Goal: Communication & Community: Connect with others

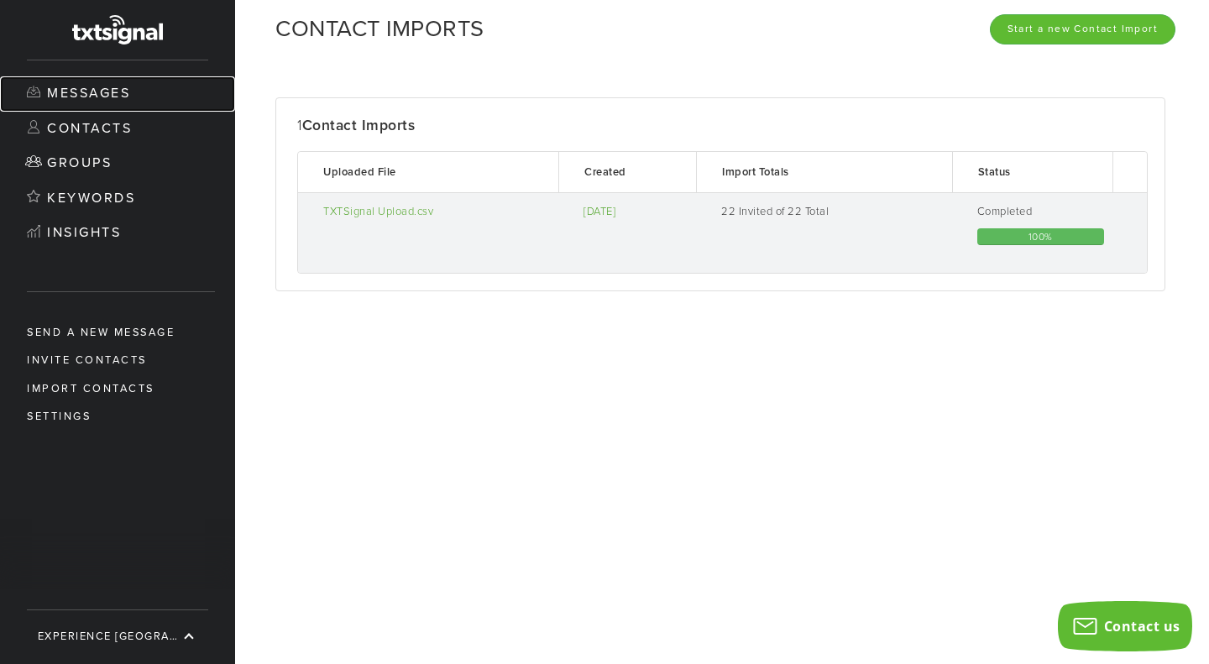
click at [71, 92] on link "Messages" at bounding box center [117, 93] width 235 height 35
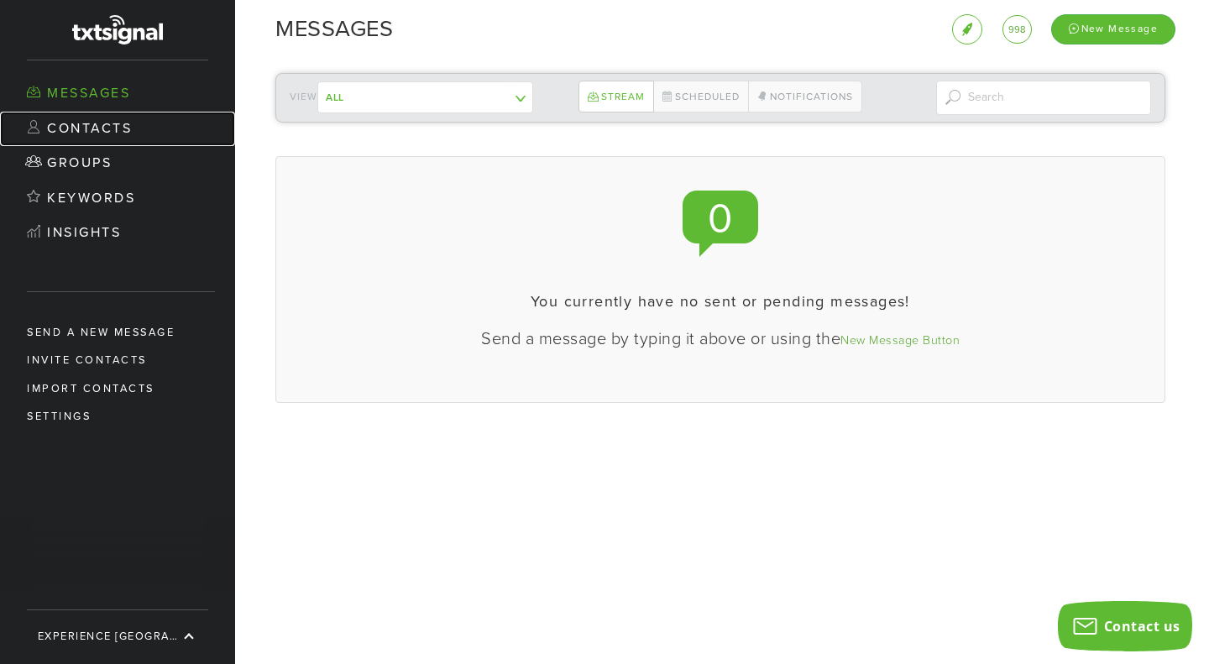
click at [95, 123] on link "Contacts" at bounding box center [117, 129] width 235 height 35
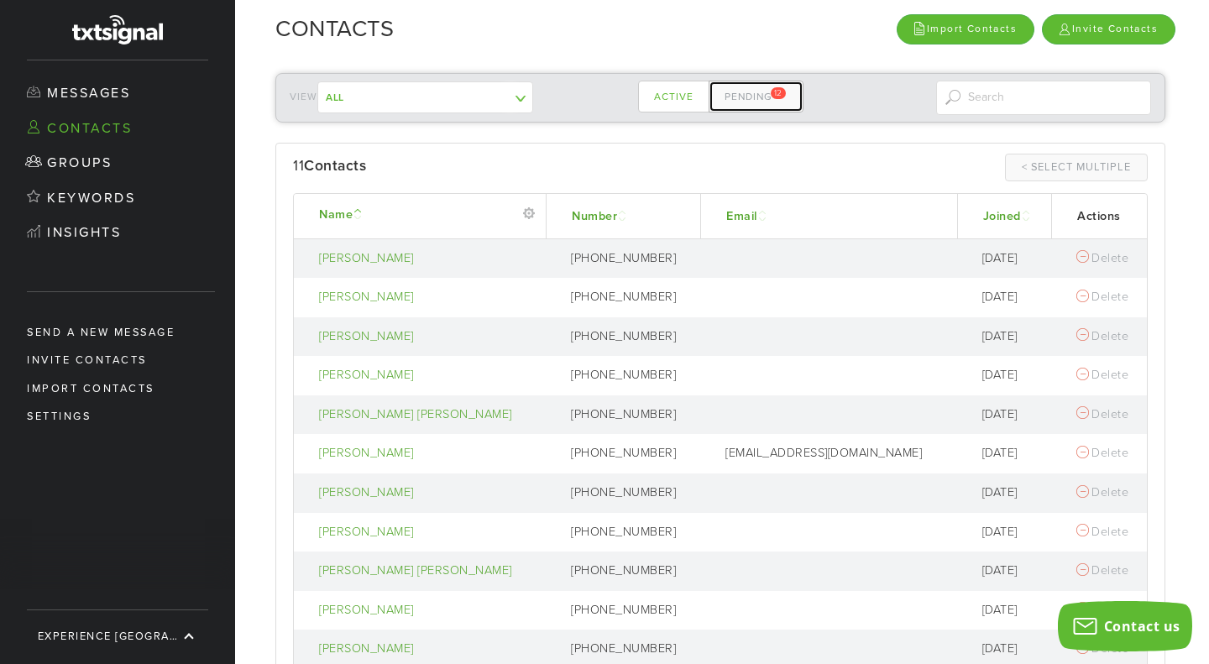
click at [758, 97] on link "Pending 12" at bounding box center [756, 97] width 95 height 32
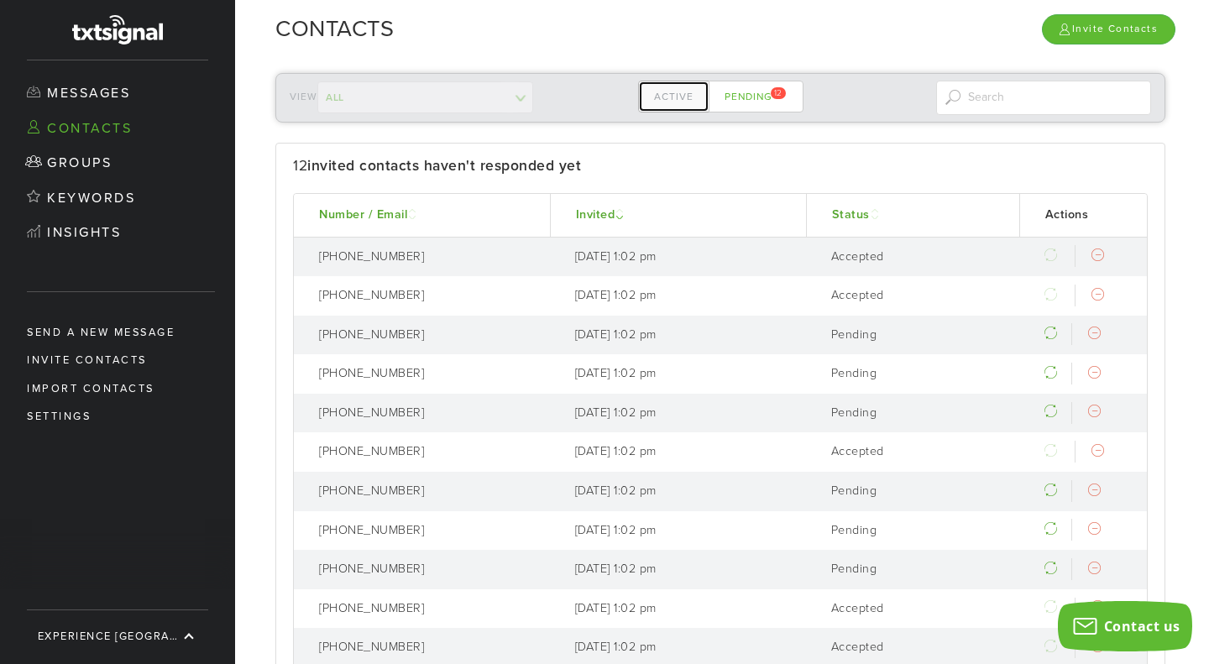
click at [663, 92] on link "Active" at bounding box center [673, 97] width 71 height 32
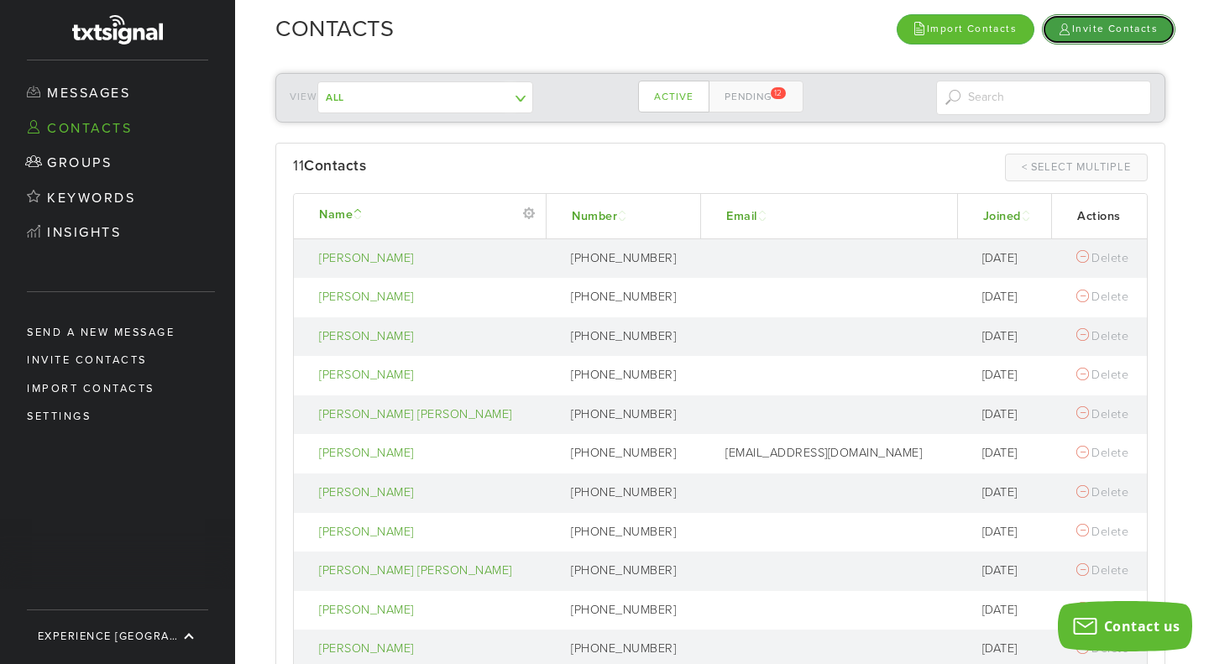
click at [1074, 31] on link "Invite Contacts" at bounding box center [1109, 28] width 134 height 29
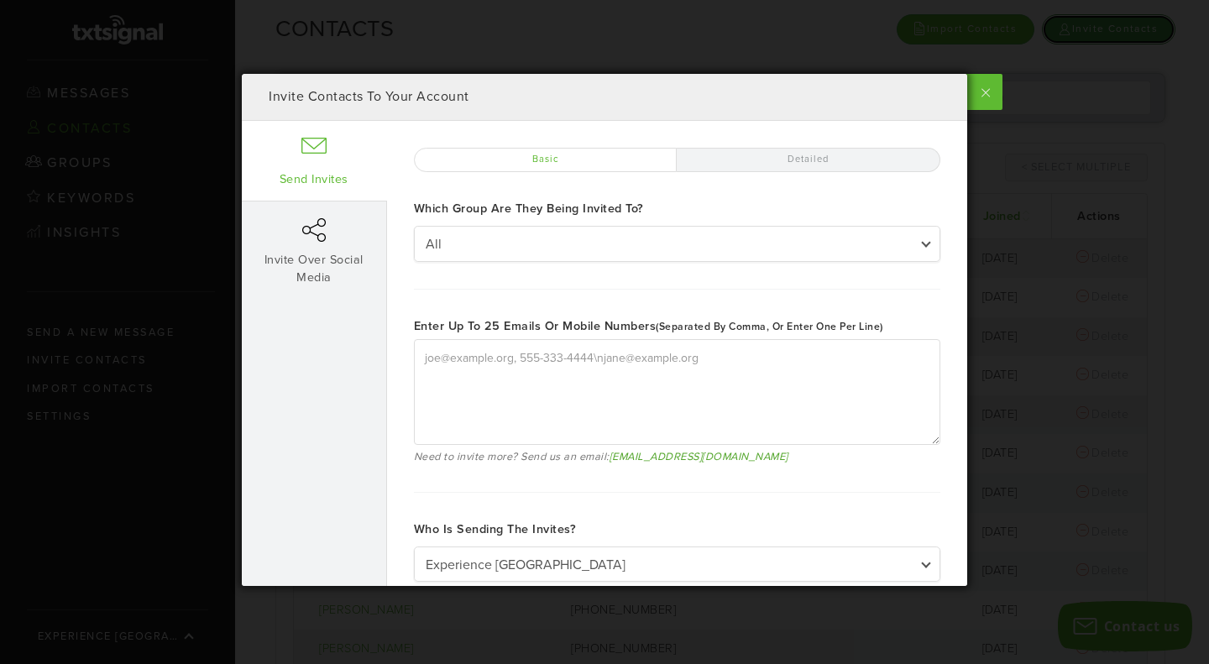
type textarea "[PERSON_NAME][EMAIL_ADDRESS][DOMAIN_NAME], [PHONE_NUMBER] [PERSON_NAME][EMAIL_A…"
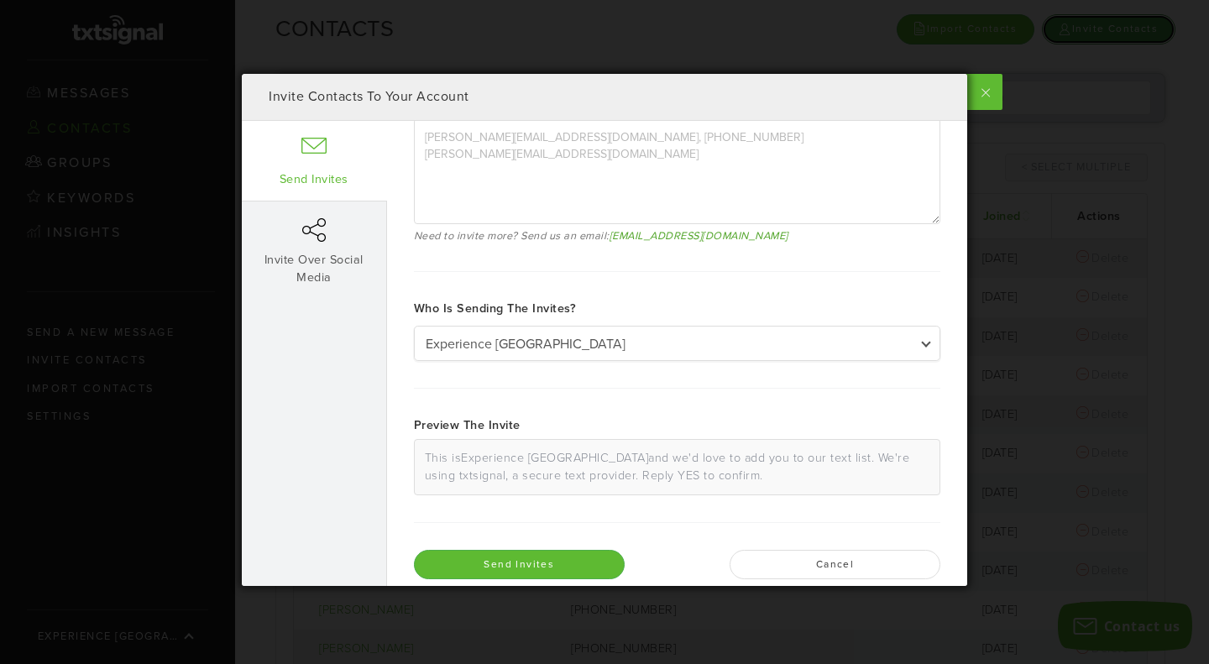
scroll to position [239, 0]
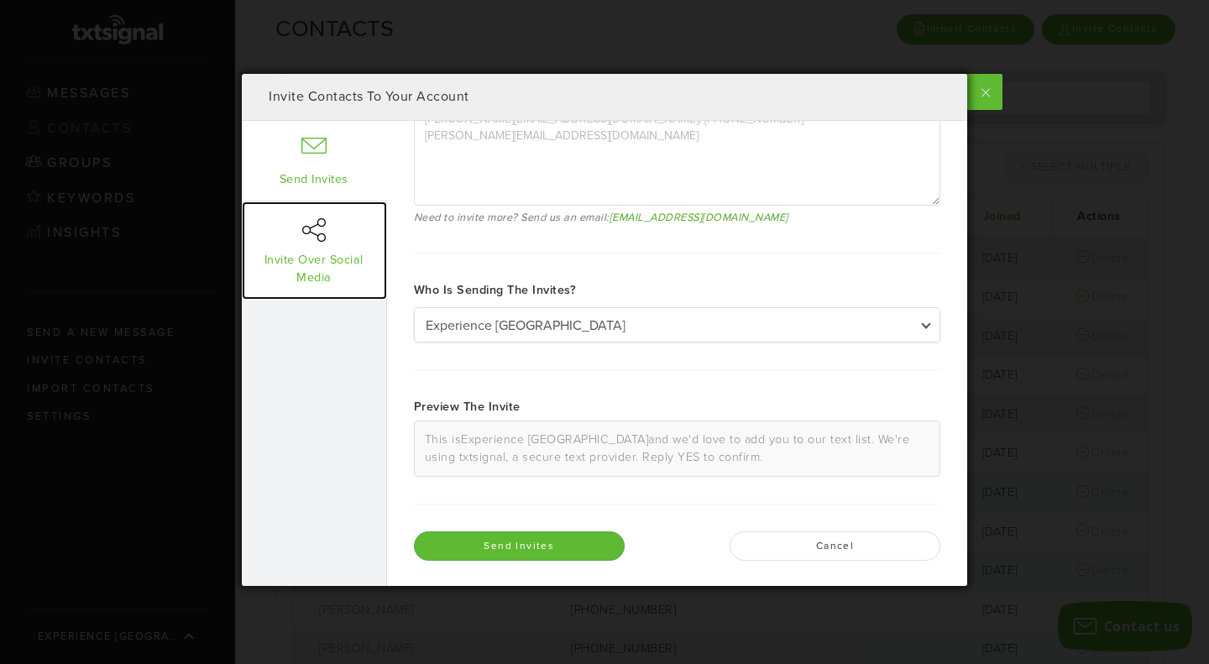
click at [297, 249] on link "Invite Over Social Media" at bounding box center [314, 250] width 145 height 97
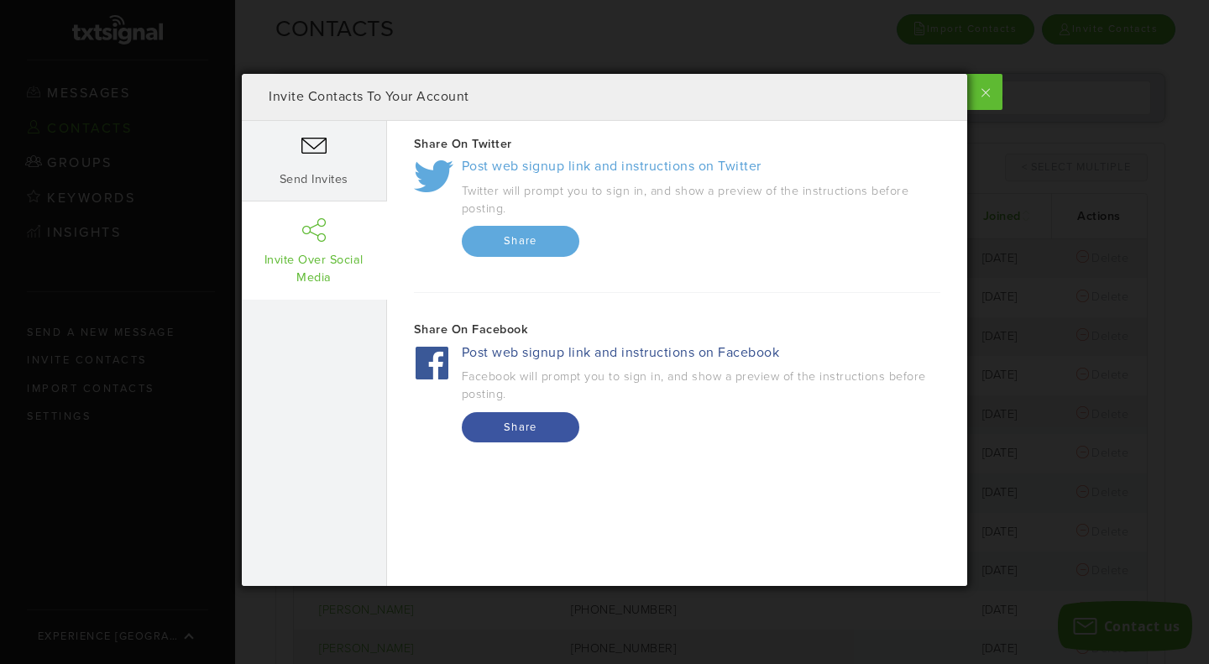
click at [967, 84] on label at bounding box center [984, 92] width 38 height 36
click at [0, 0] on input "checkbox" at bounding box center [0, 0] width 0 height 0
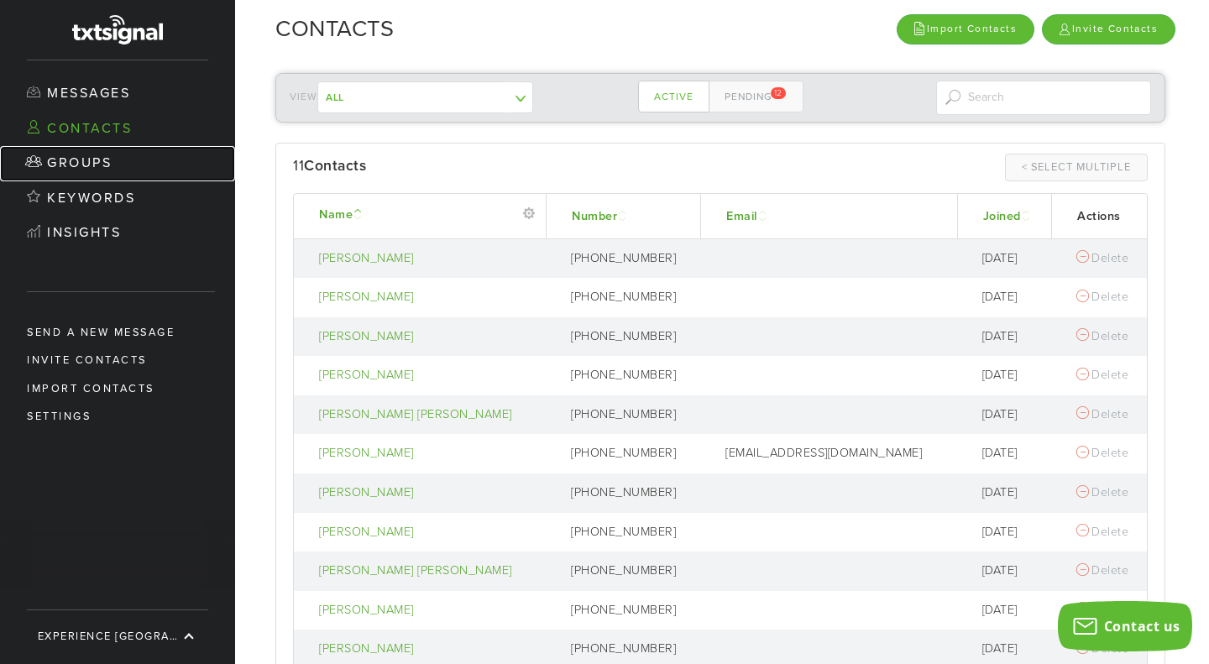
click at [92, 161] on link "Groups" at bounding box center [117, 163] width 235 height 35
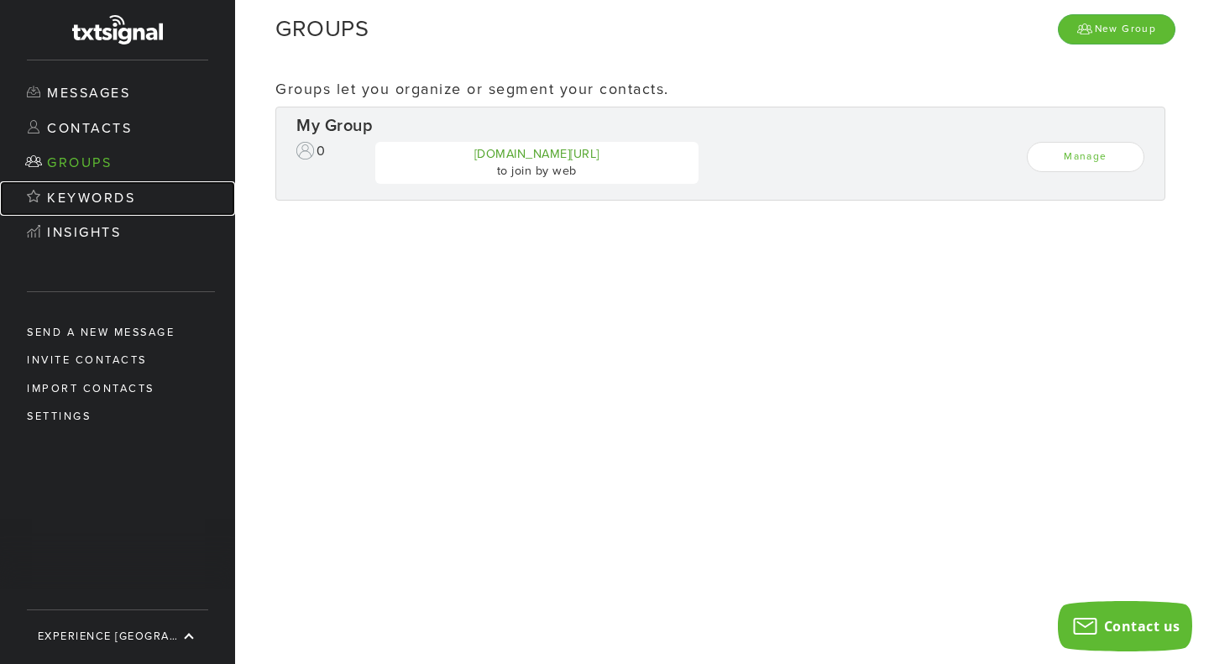
click at [95, 189] on link "Keywords" at bounding box center [117, 198] width 235 height 35
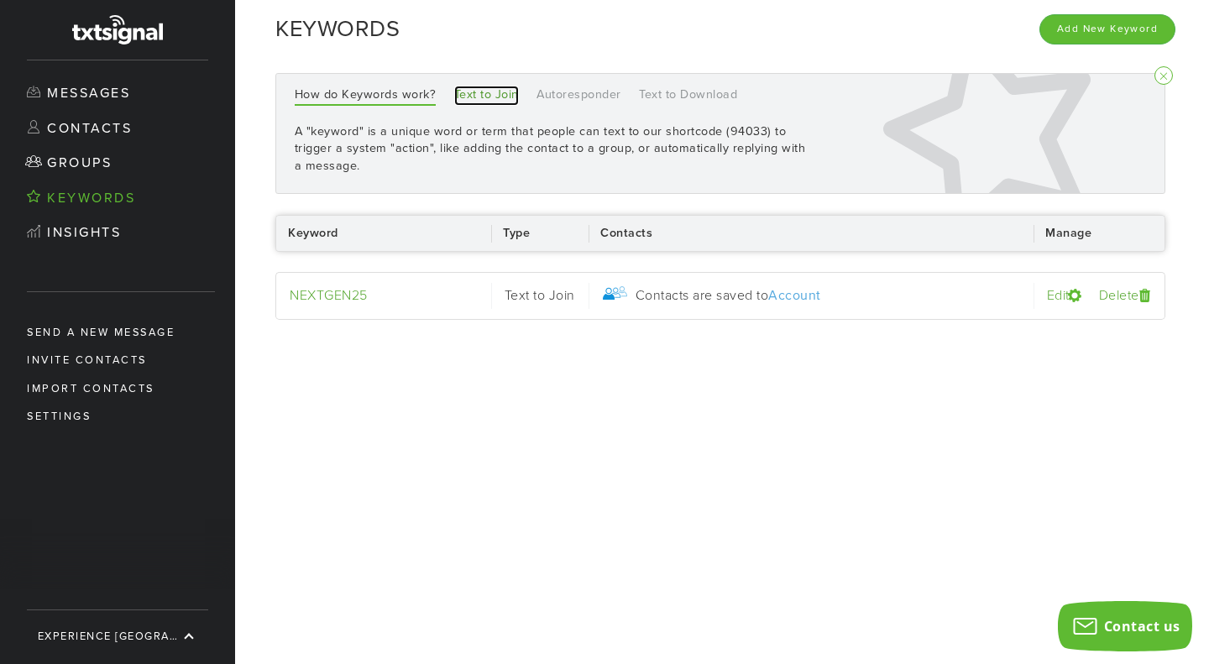
click at [494, 92] on link "Text to Join" at bounding box center [486, 96] width 65 height 20
